Goal: Task Accomplishment & Management: Manage account settings

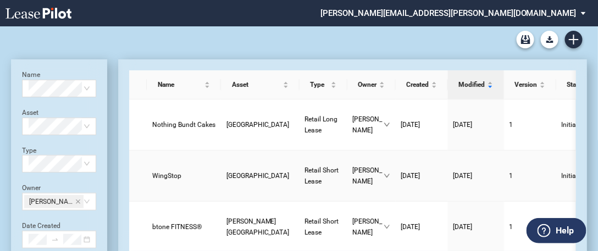
click at [170, 173] on span "WingStop" at bounding box center [166, 176] width 29 height 8
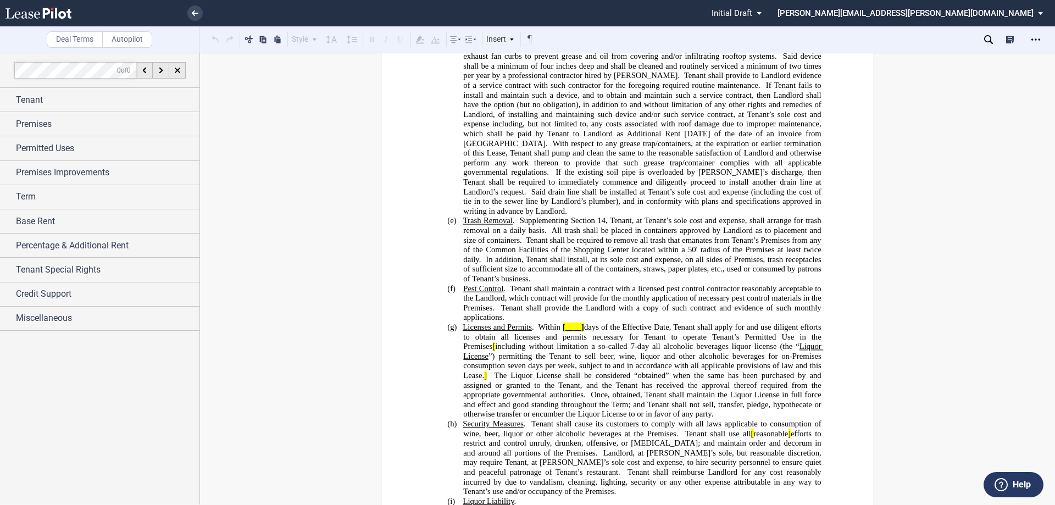
scroll to position [7750, 0]
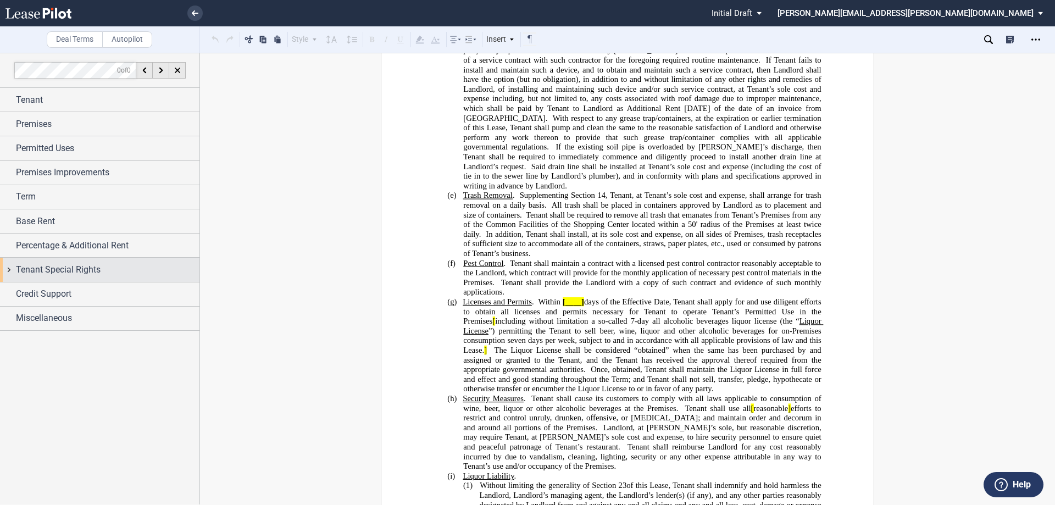
click at [53, 251] on span "Tenant Special Rights" at bounding box center [58, 269] width 85 height 13
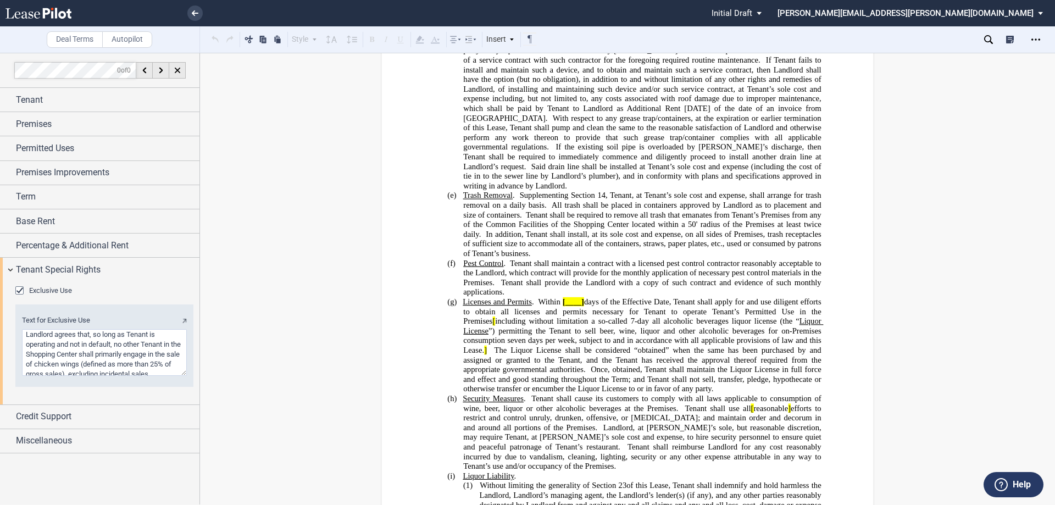
click at [54, 251] on span "Exclusive Use" at bounding box center [50, 290] width 43 height 8
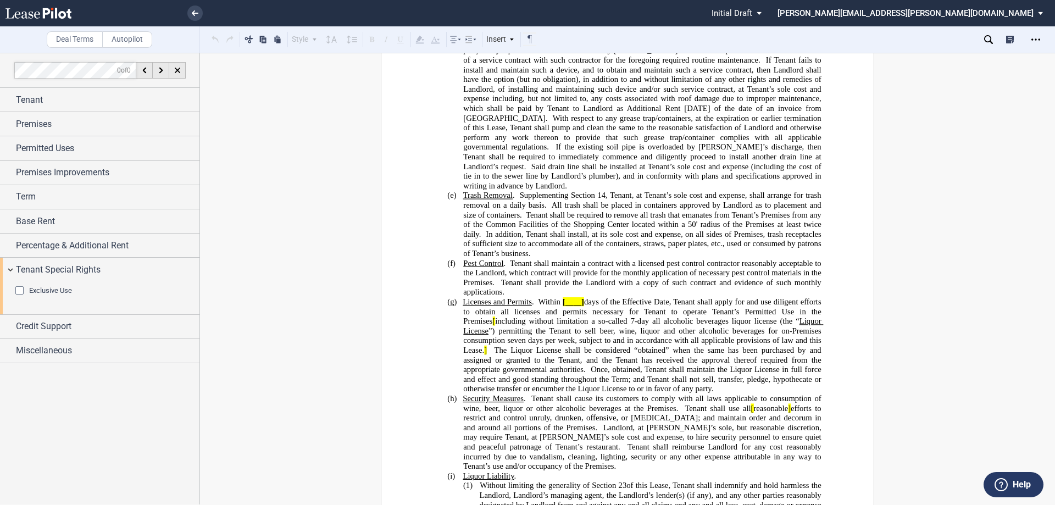
click at [54, 251] on span "Exclusive Use" at bounding box center [50, 290] width 43 height 8
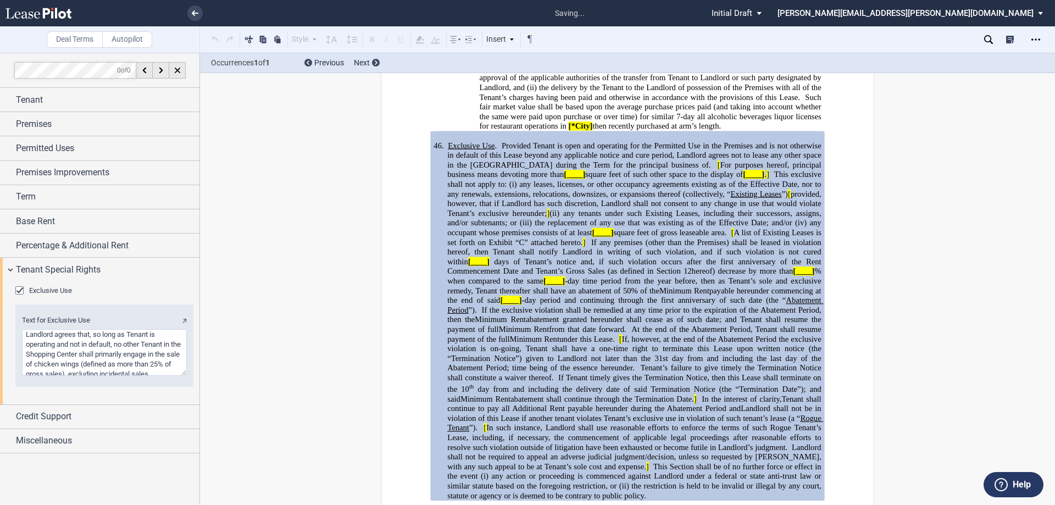
scroll to position [8632, 0]
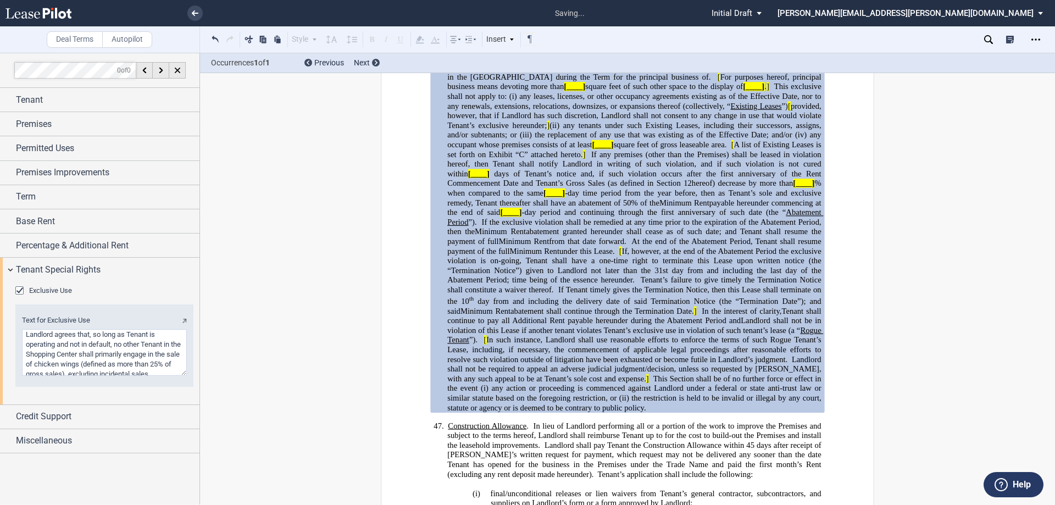
click at [114, 251] on textarea "Text for Exclusive Use" at bounding box center [104, 352] width 165 height 47
drag, startPoint x: 109, startPoint y: 354, endPoint x: 1, endPoint y: 323, distance: 112.7
click at [3, 251] on div "Exclusive Use Text for Exclusive Use" at bounding box center [99, 343] width 199 height 123
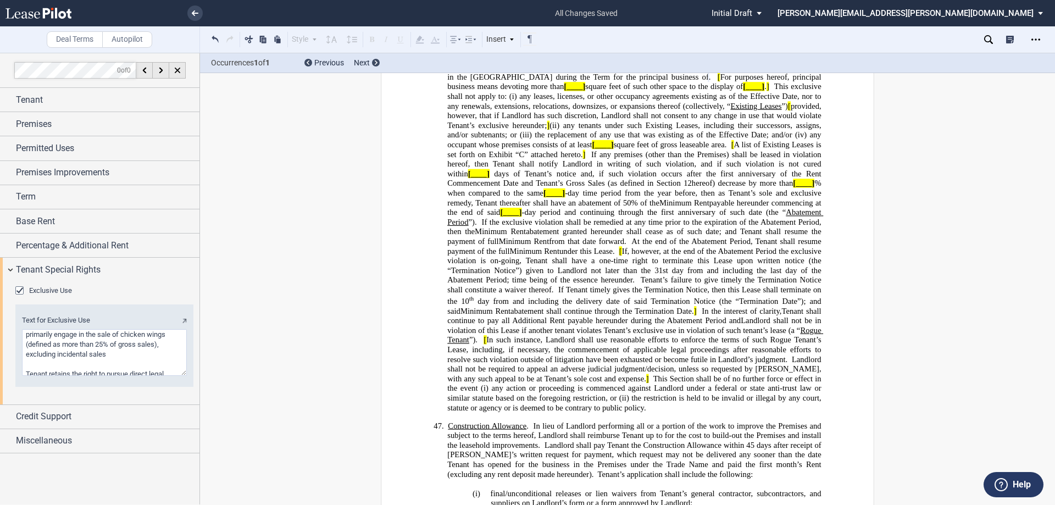
drag, startPoint x: 86, startPoint y: 336, endPoint x: -1, endPoint y: 331, distance: 86.4
click at [0, 251] on html ".bocls-1{fill:#26354a;fill-rule:evenodd} Loading... × all changes saved Pending…" at bounding box center [527, 252] width 1055 height 505
click at [148, 251] on textarea "Text for Exclusive Use" at bounding box center [104, 352] width 165 height 47
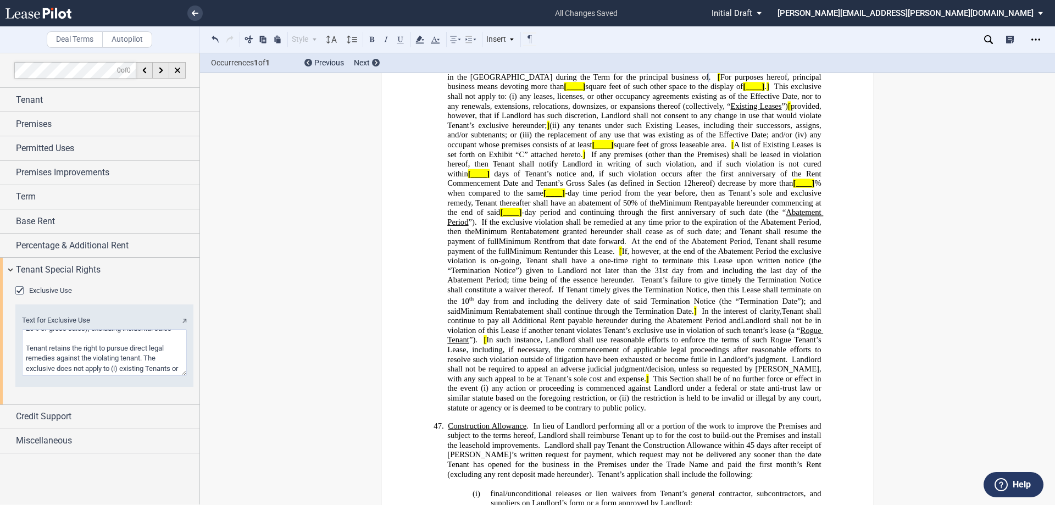
type textarea "the sale of chicken wings (defined as more than 25% of gross sales), excluding …"
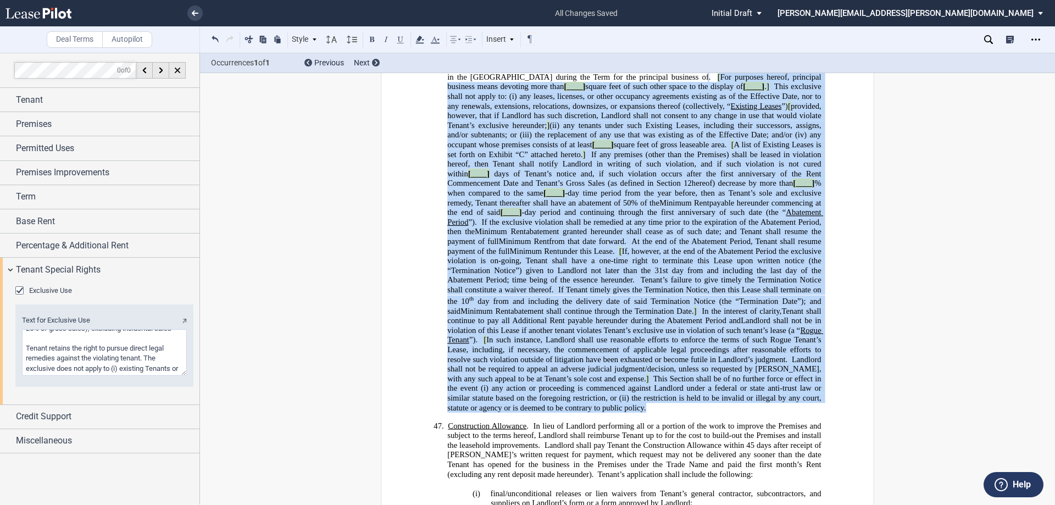
drag, startPoint x: 660, startPoint y: 143, endPoint x: 593, endPoint y: 477, distance: 340.7
click at [593, 251] on p "46. Exclusive Use . Provided Tenant is open and operating for the Permitted Use…" at bounding box center [634, 232] width 374 height 359
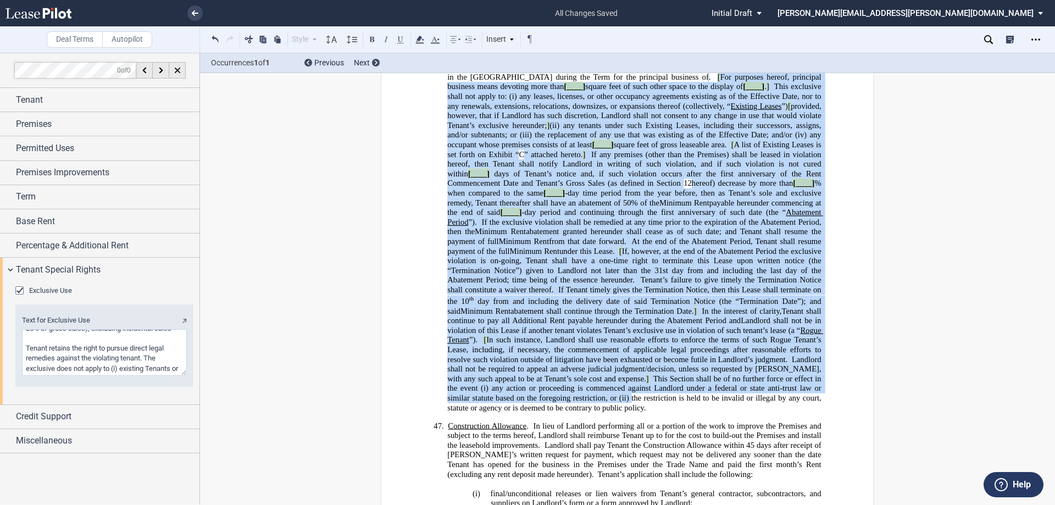
click at [21, 12] on icon at bounding box center [38, 13] width 66 height 11
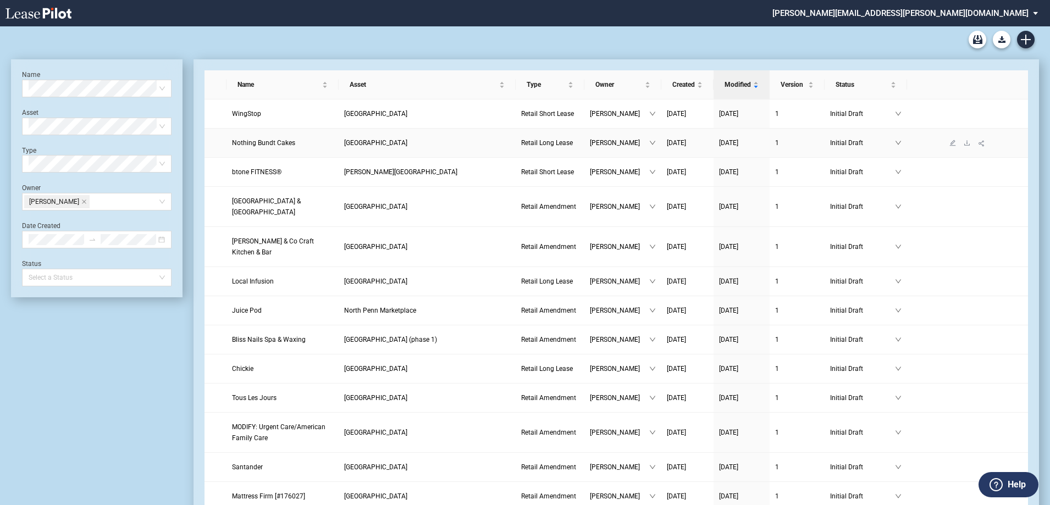
click at [274, 145] on span "Nothing Bundt Cakes" at bounding box center [263, 143] width 63 height 8
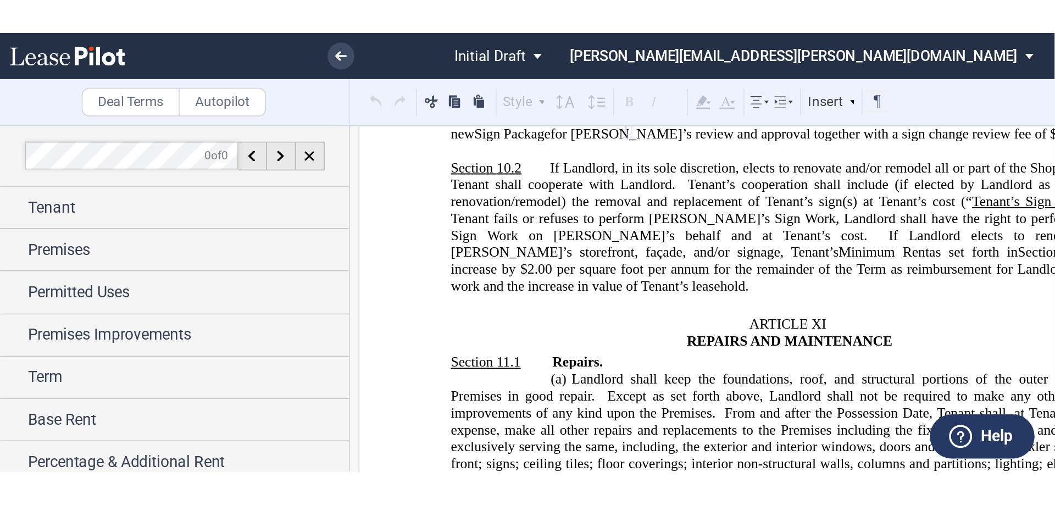
scroll to position [6649, 0]
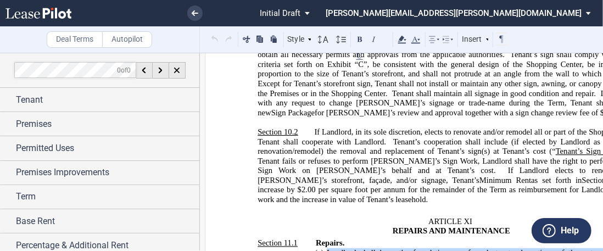
drag, startPoint x: 412, startPoint y: 99, endPoint x: 326, endPoint y: 84, distance: 87.7
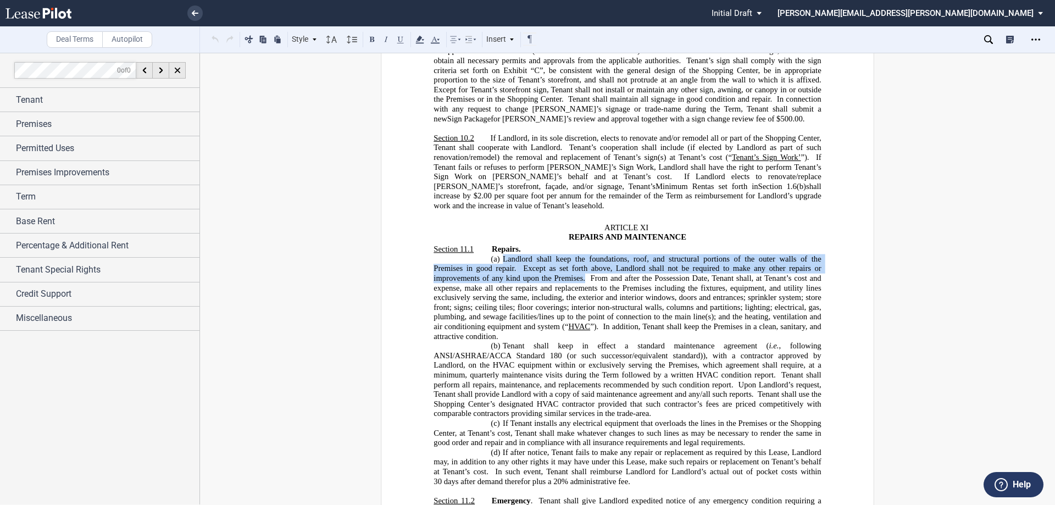
click at [603, 40] on icon at bounding box center [988, 39] width 9 height 9
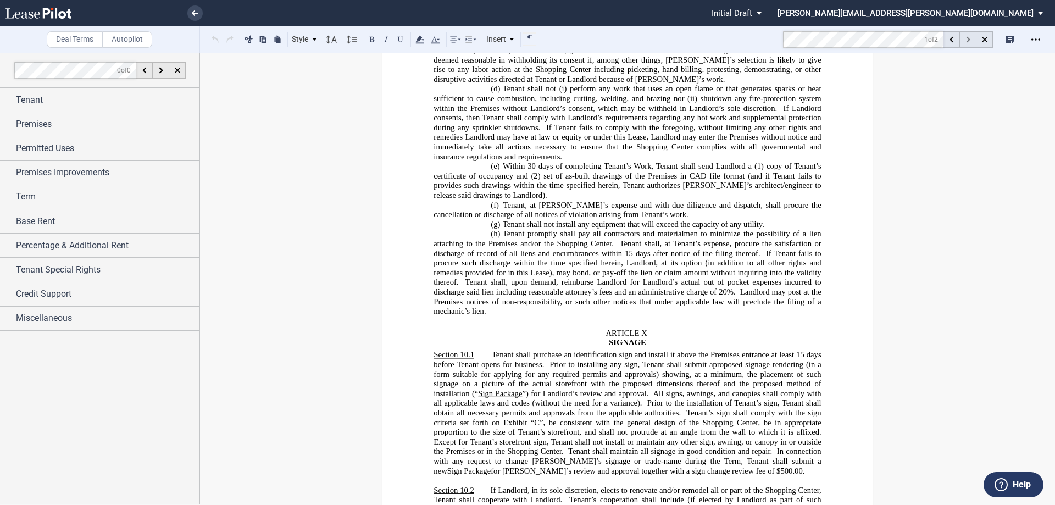
scroll to position [6062, 0]
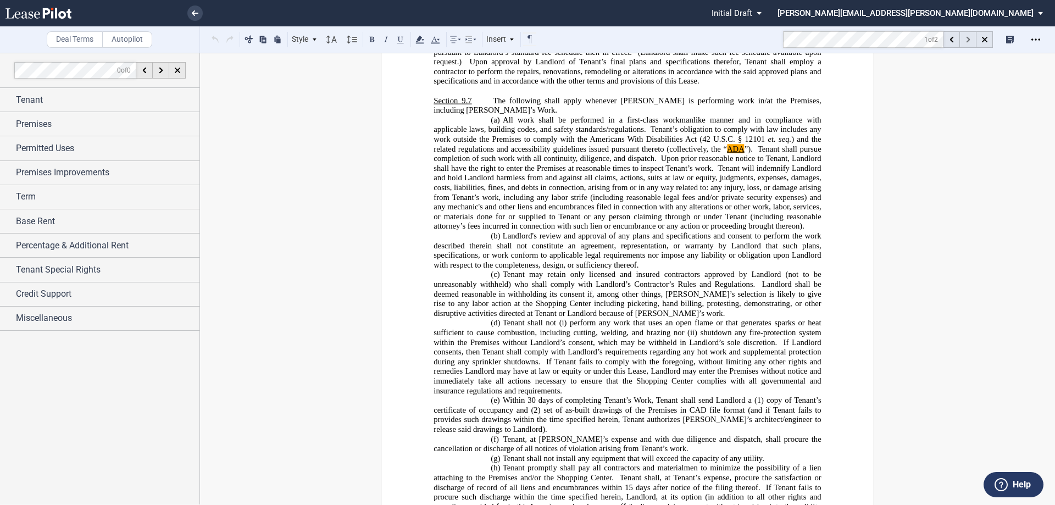
click at [603, 40] on icon at bounding box center [968, 40] width 4 height 6
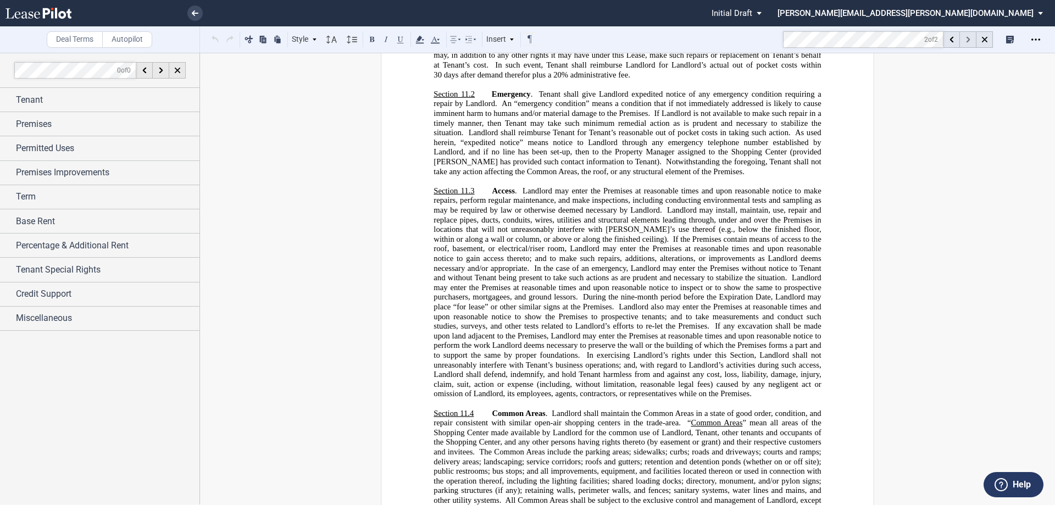
scroll to position [7615, 0]
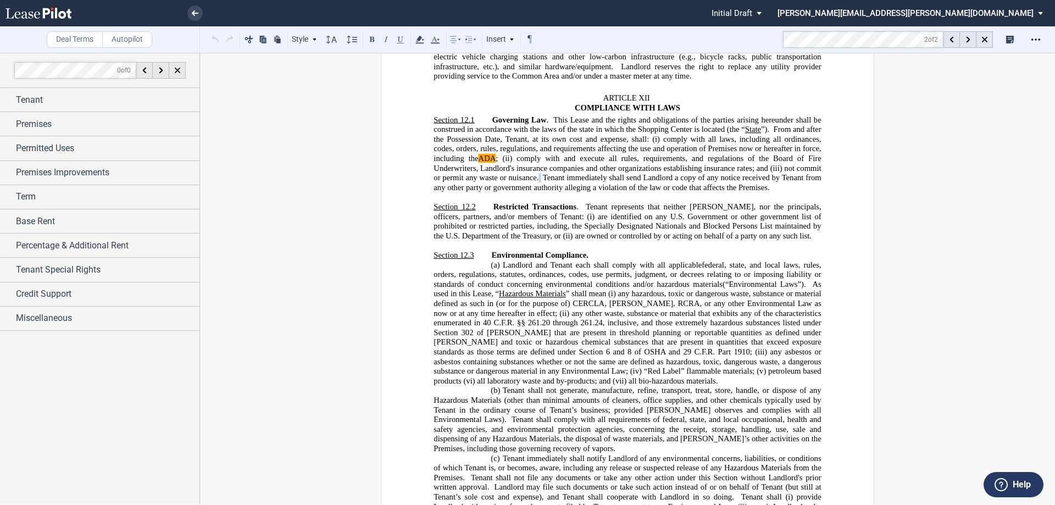
click at [535, 192] on span "Governing Law . This Lease and the rights and obligations of the parties arisin…" at bounding box center [629, 153] width 390 height 77
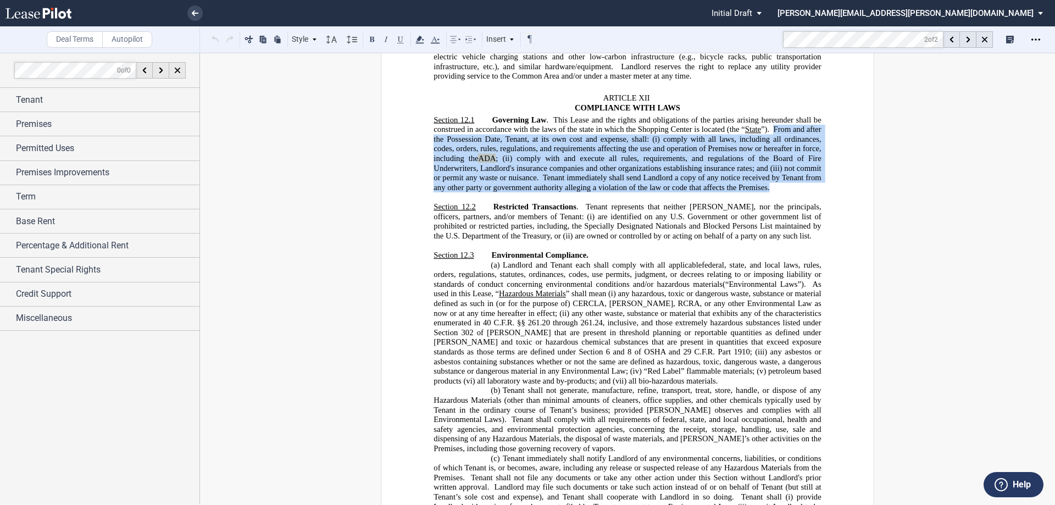
drag, startPoint x: 768, startPoint y: 272, endPoint x: 770, endPoint y: 219, distance: 53.4
click at [603, 193] on p "Section 12.1 Governing Law . This Lease and the rights and obligations of the p…" at bounding box center [627, 153] width 387 height 77
